Goal: Transaction & Acquisition: Subscribe to service/newsletter

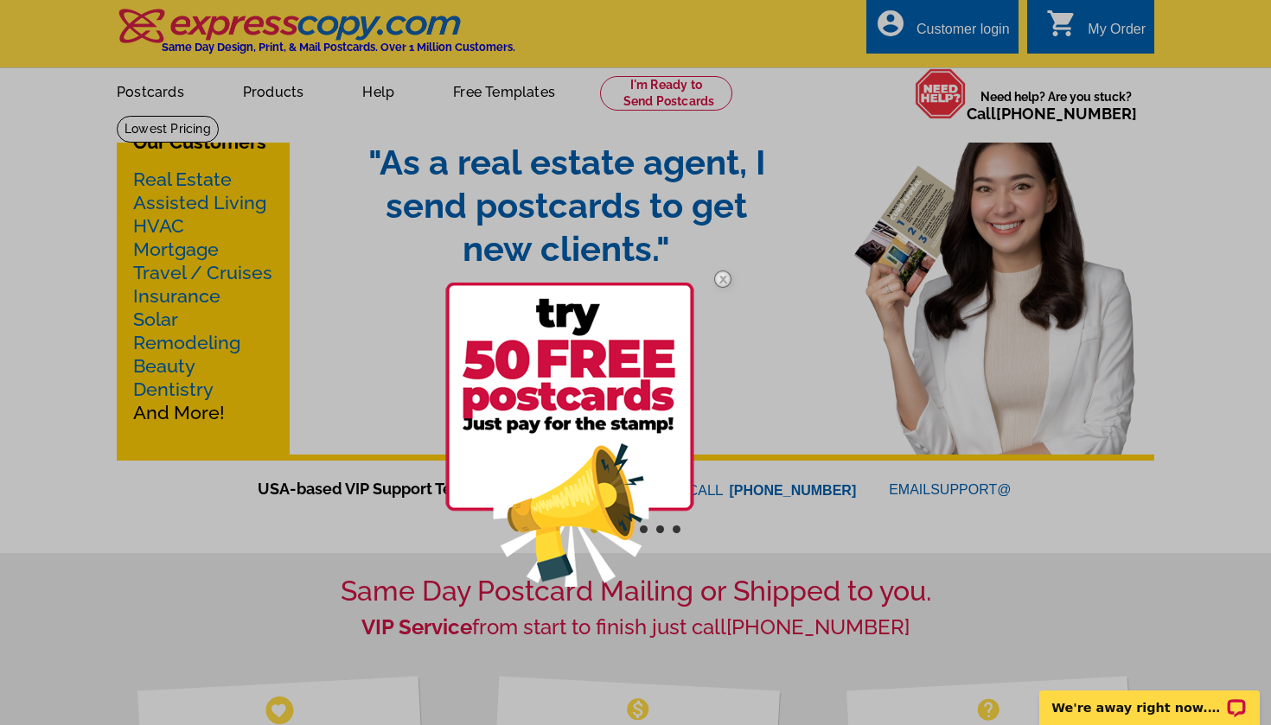
click at [594, 435] on img at bounding box center [569, 435] width 249 height 304
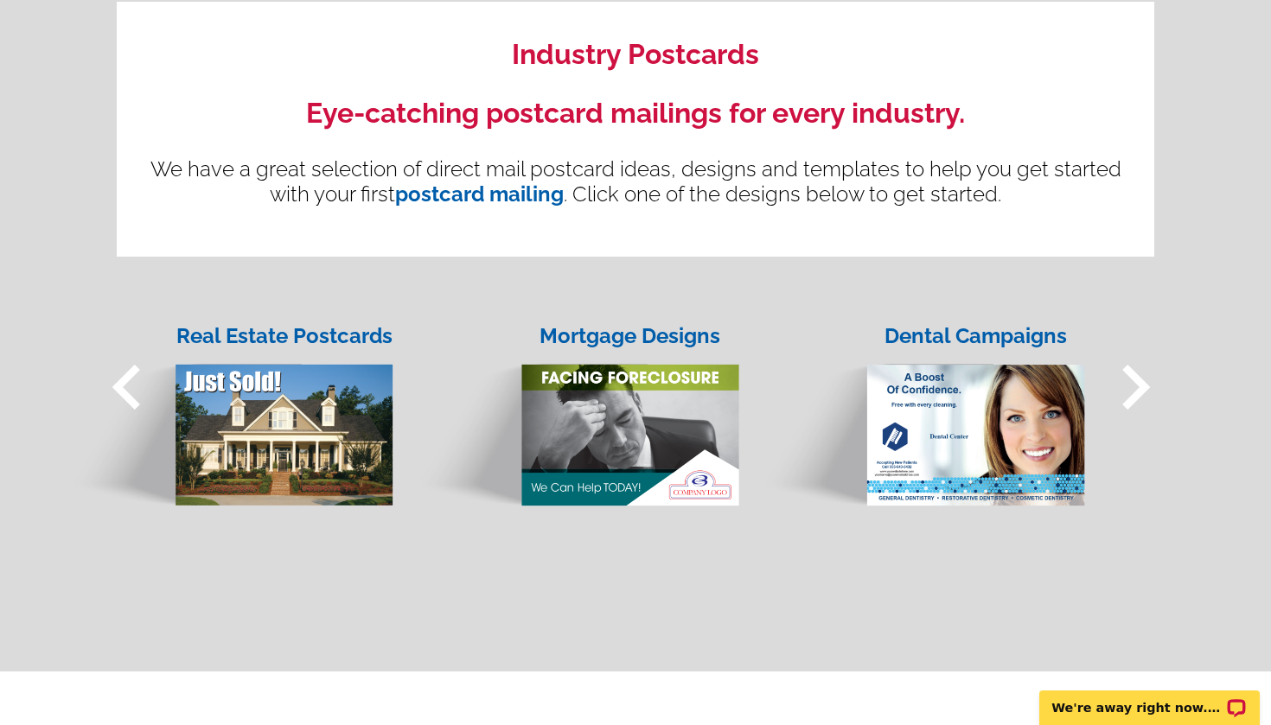
scroll to position [1296, 0]
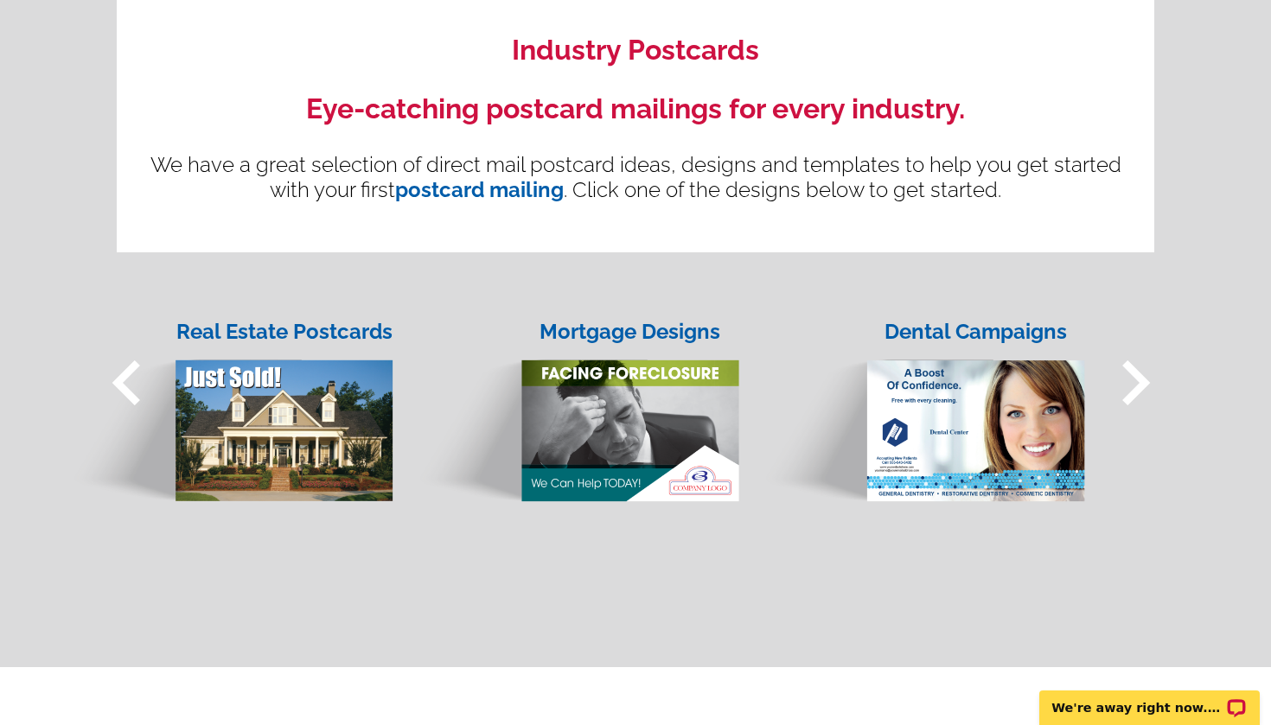
click at [1146, 386] on span "keyboard_arrow_right" at bounding box center [1135, 383] width 90 height 90
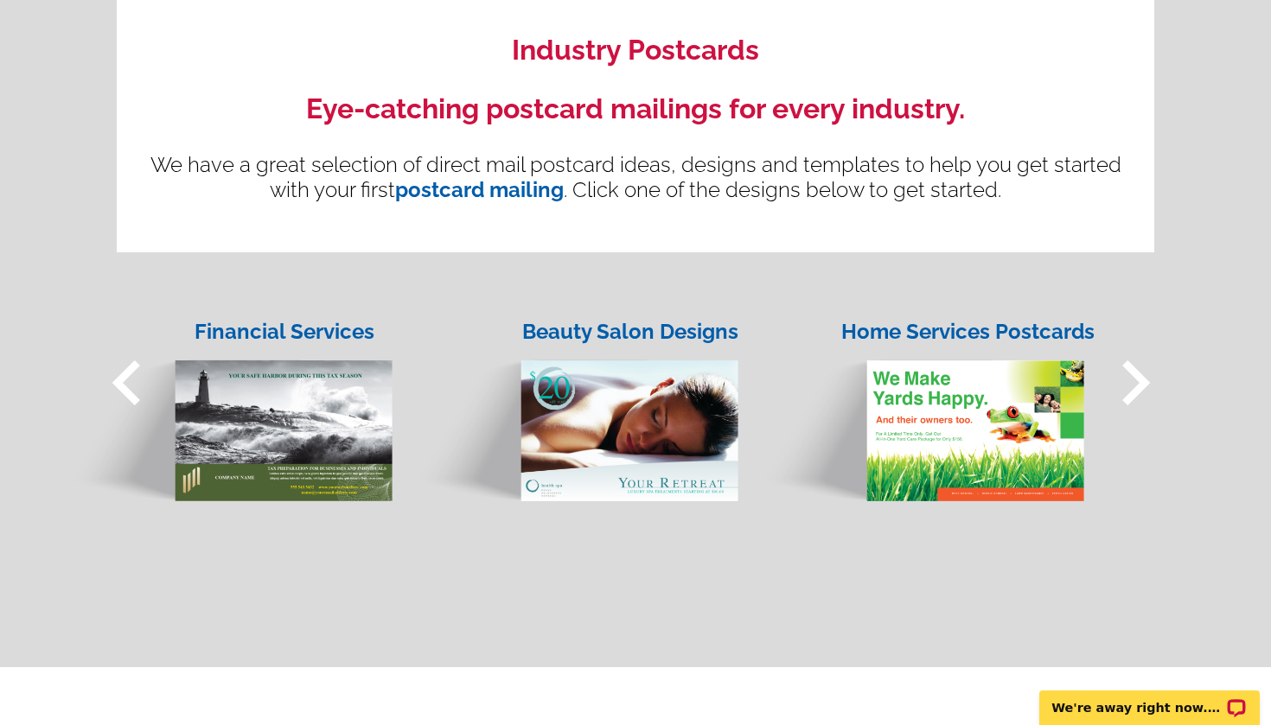
click at [1146, 386] on span "keyboard_arrow_right" at bounding box center [1135, 383] width 90 height 90
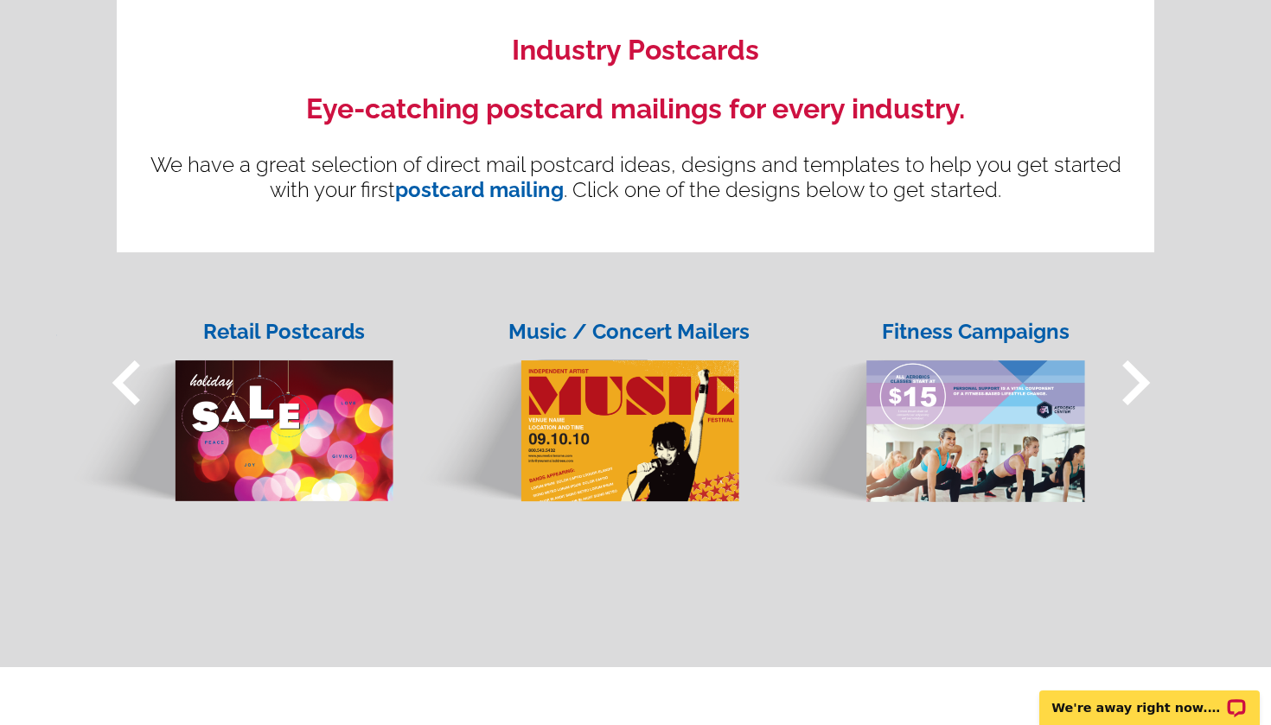
click at [1146, 386] on span "keyboard_arrow_right" at bounding box center [1135, 383] width 90 height 90
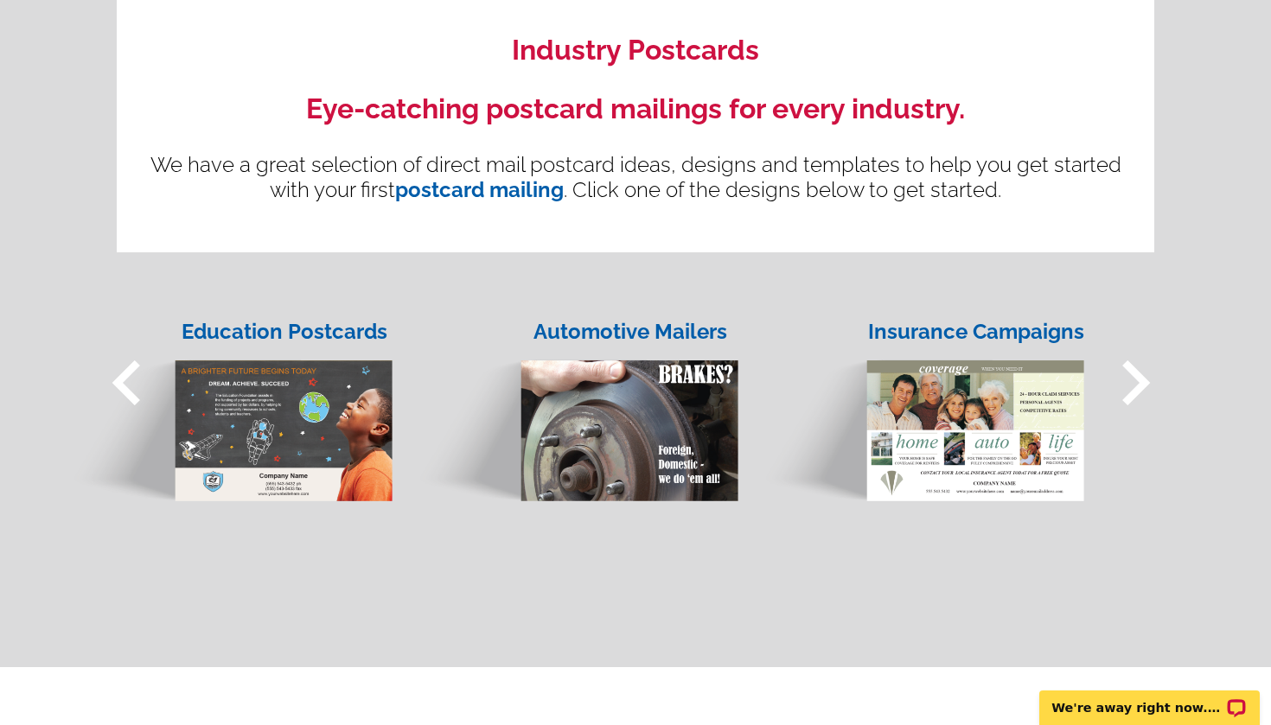
click at [1146, 386] on span "keyboard_arrow_right" at bounding box center [1135, 383] width 90 height 90
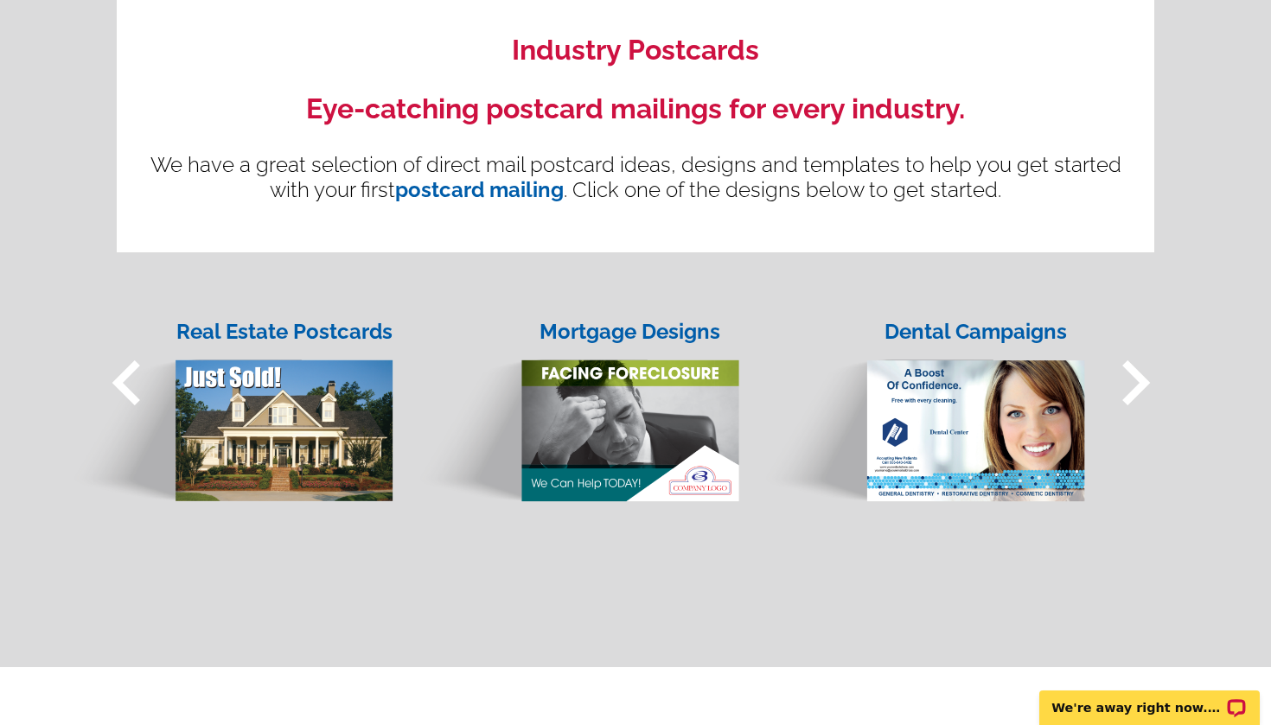
click at [1146, 386] on span "keyboard_arrow_right" at bounding box center [1135, 383] width 90 height 90
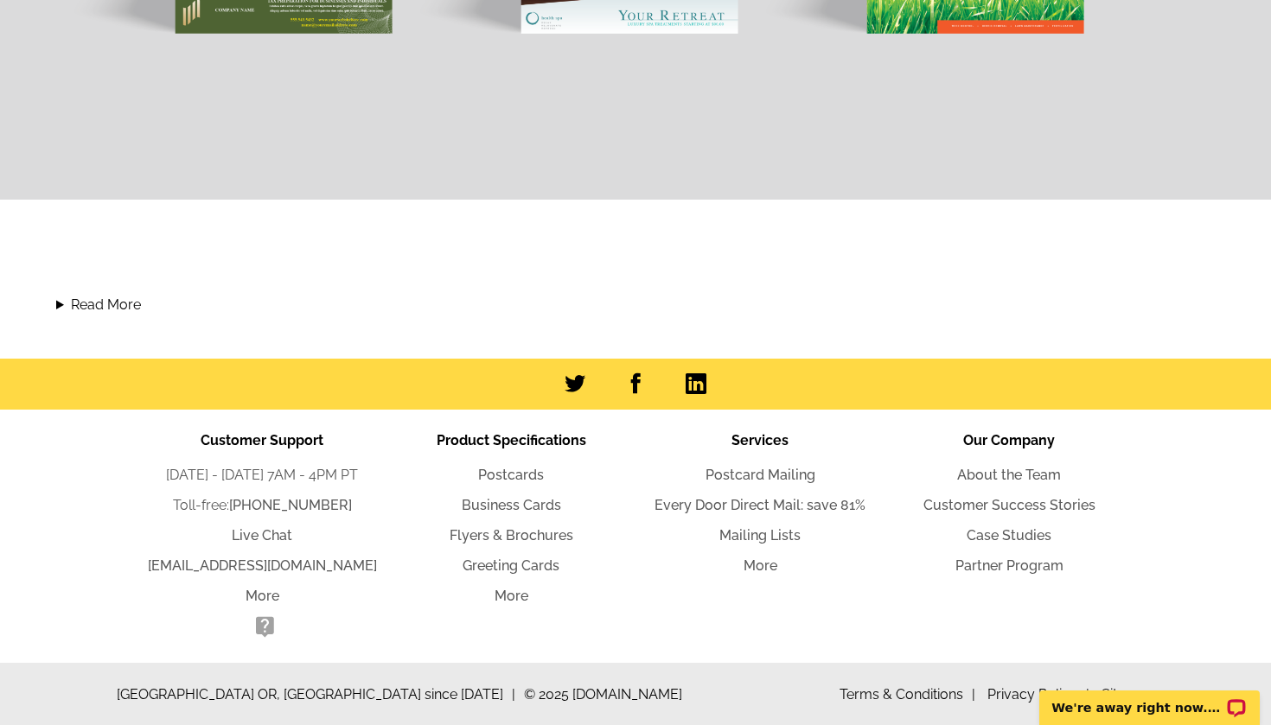
scroll to position [1763, 0]
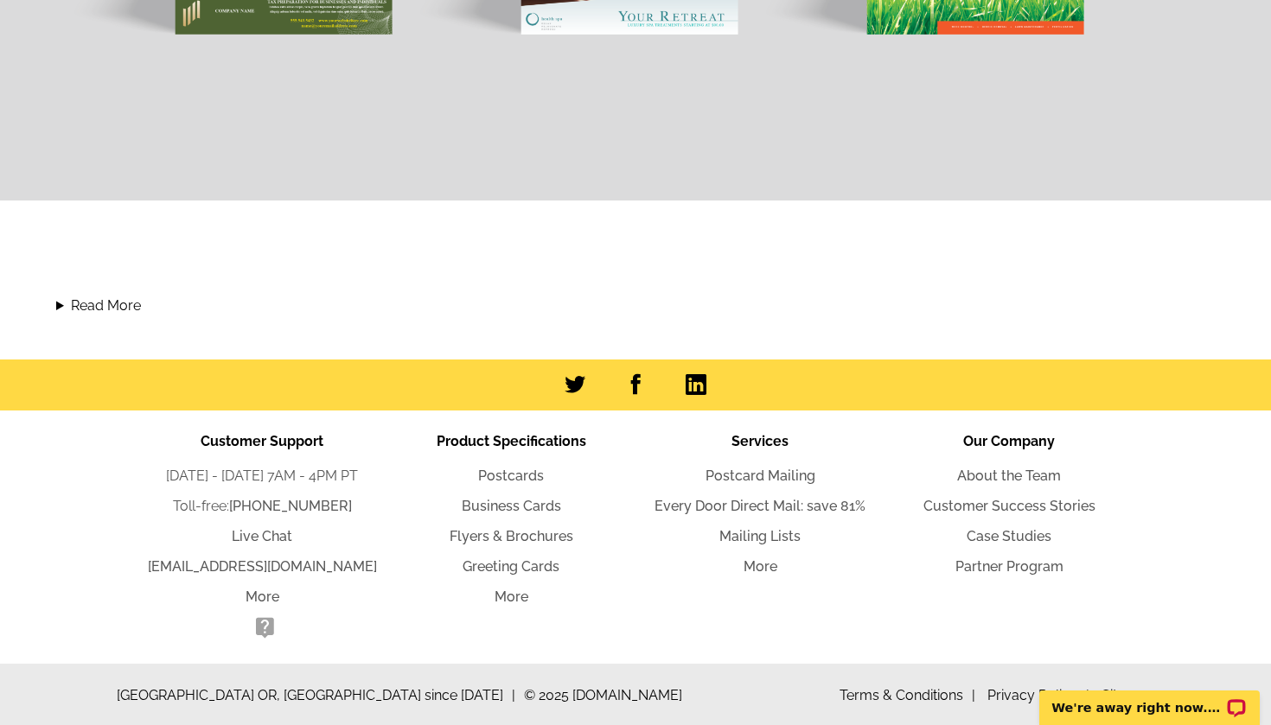
click at [723, 514] on li "Every Door Direct Mail: save 81%" at bounding box center [759, 506] width 249 height 21
click at [721, 505] on link "Every Door Direct Mail: save 81%" at bounding box center [759, 506] width 211 height 16
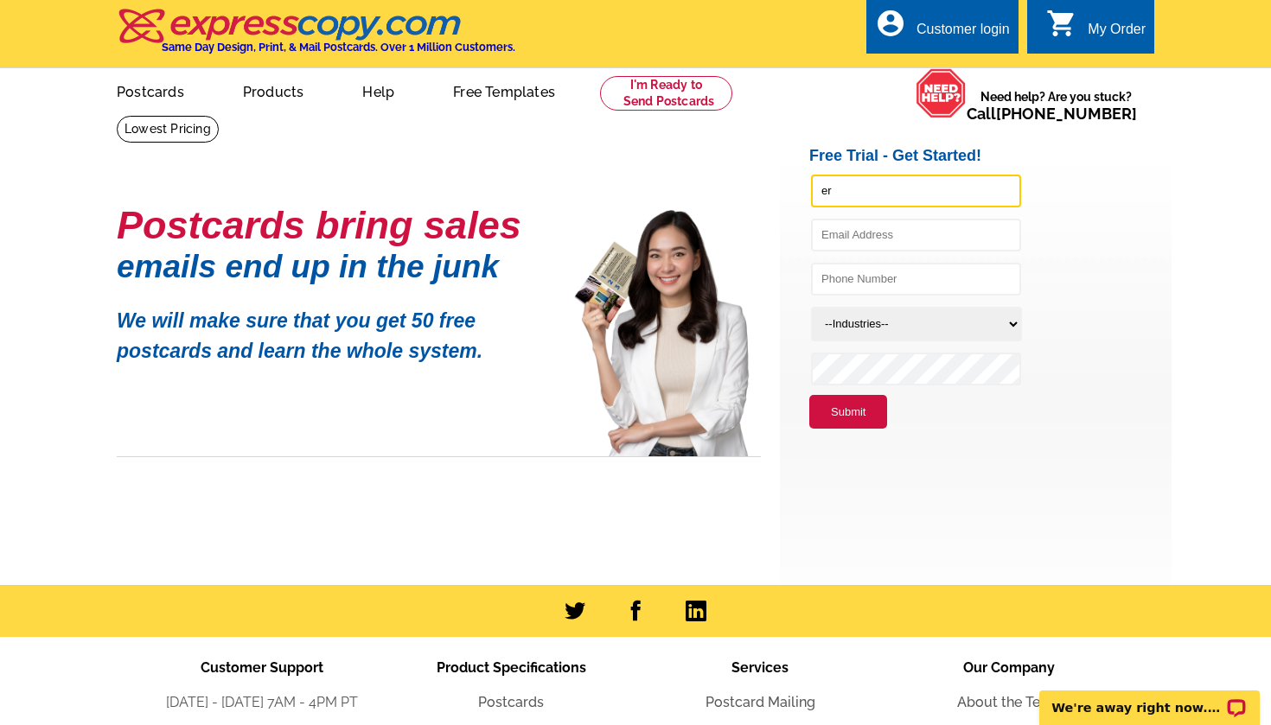
type input "e"
type input "Heights Lights"
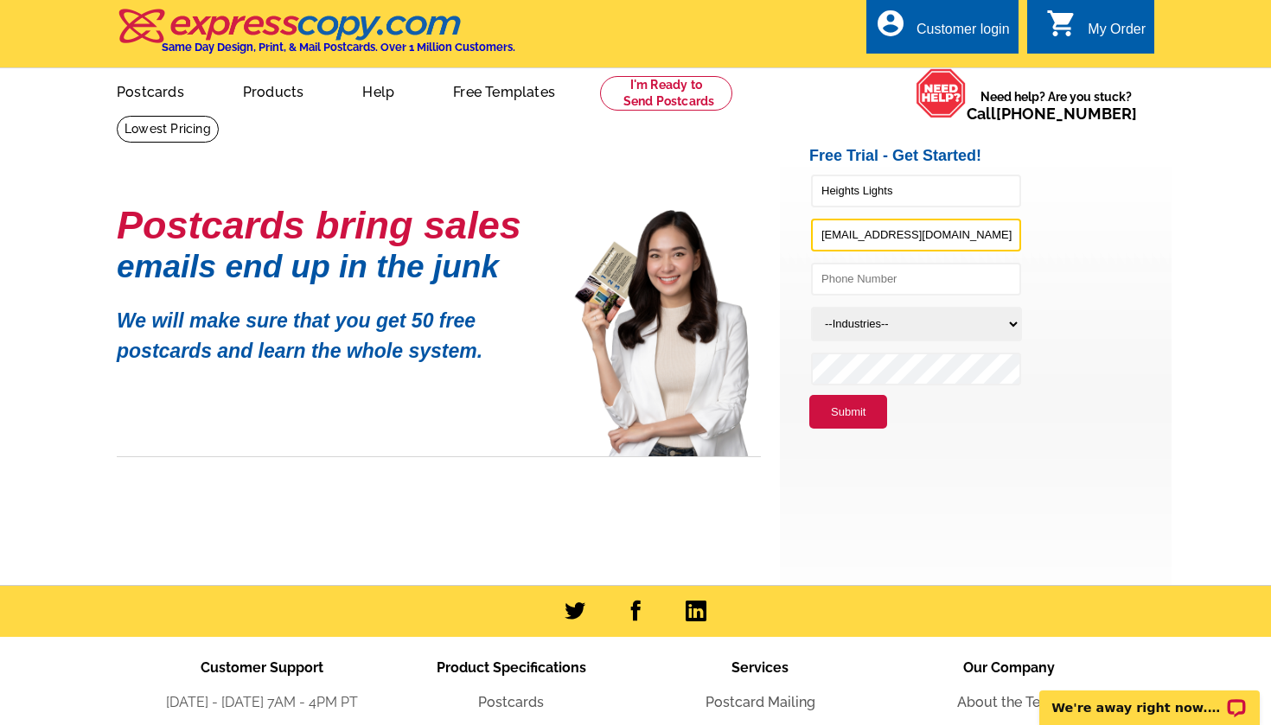
type input "2246lights@gmail.com"
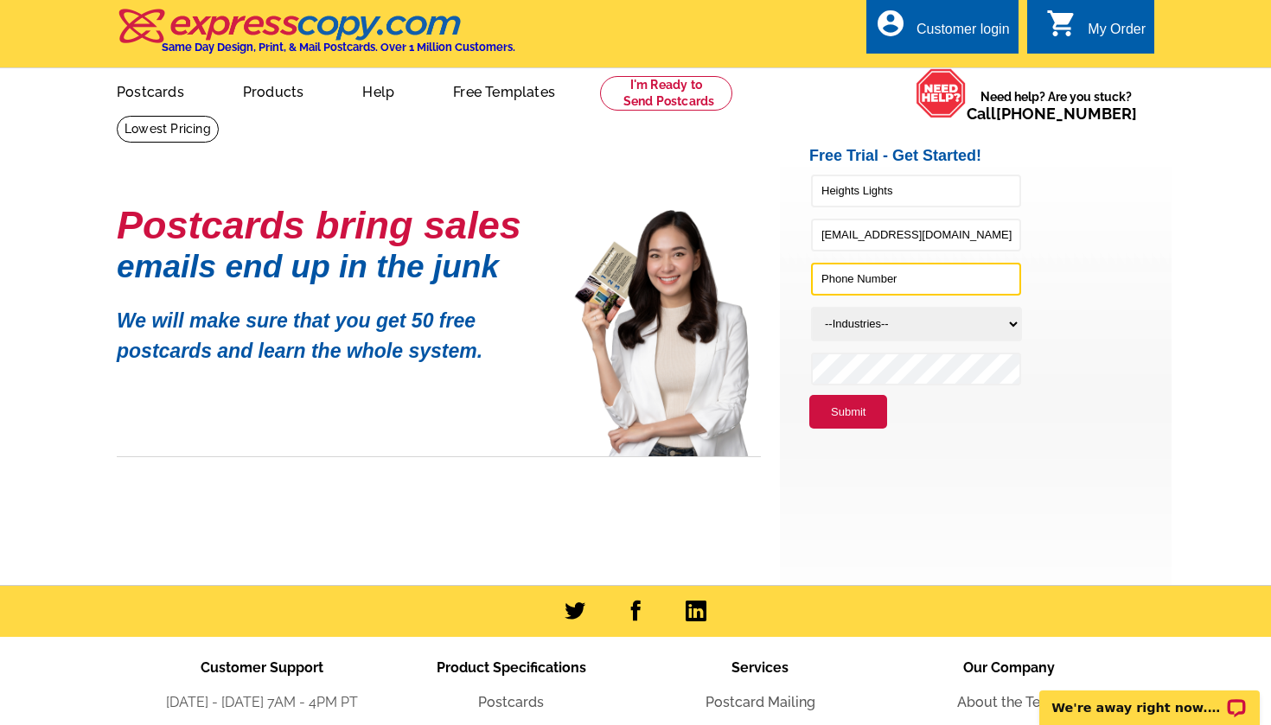
type input "8"
type input "8152179898"
select select "759"
click at [1050, 525] on div "Free Trial - Get Started! Heights Lights 2246lights@gmail.com 8152179898 --Indu…" at bounding box center [976, 423] width 392 height 583
click at [857, 422] on button "Submit" at bounding box center [848, 412] width 78 height 35
